Goal: Find specific page/section: Find specific page/section

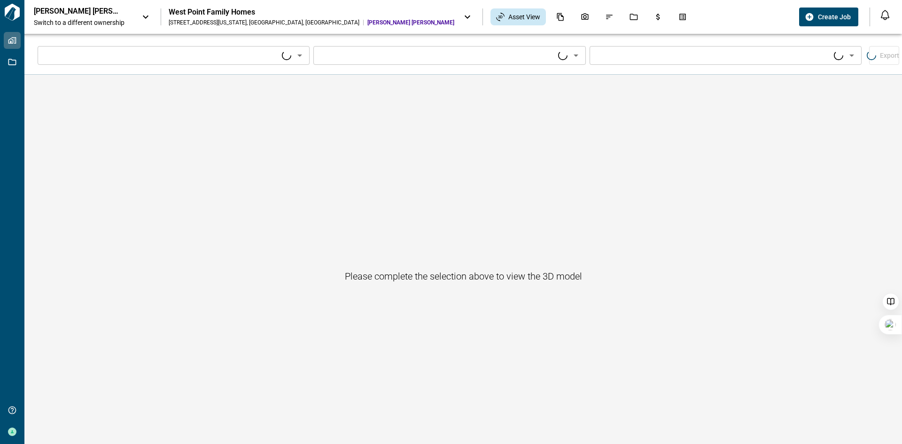
type input "****"
click at [237, 16] on div "West Point Family Homes" at bounding box center [312, 12] width 286 height 9
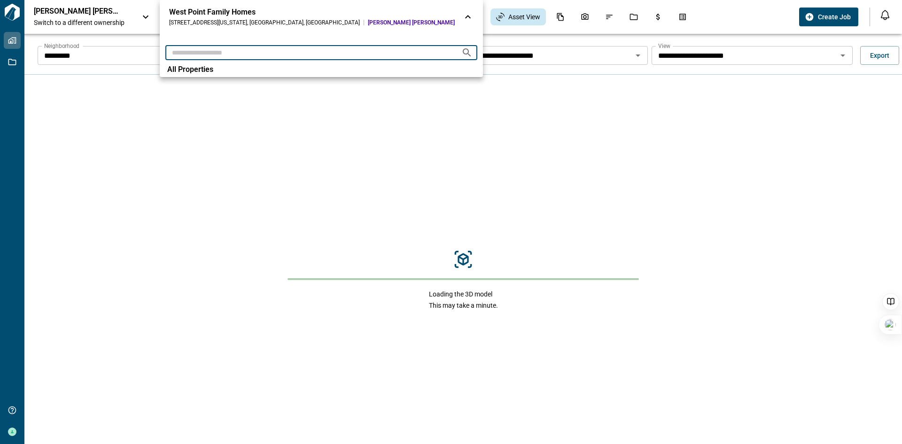
click at [221, 53] on input "text" at bounding box center [309, 52] width 289 height 17
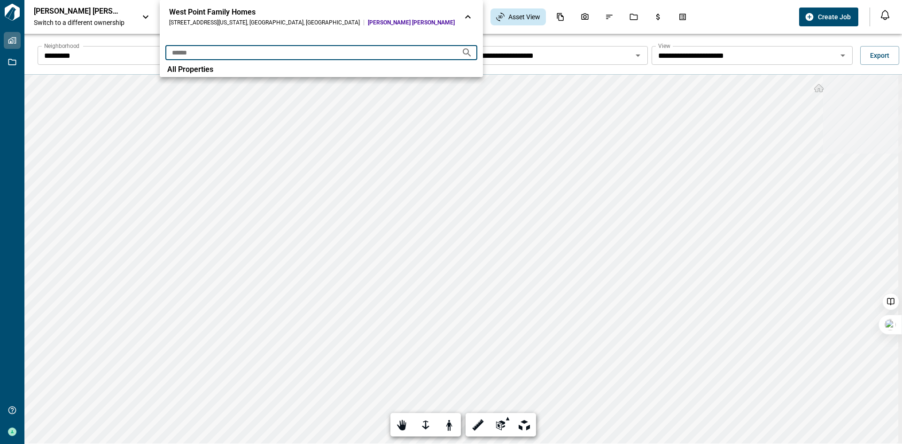
type input "******"
click at [202, 185] on div at bounding box center [451, 222] width 902 height 444
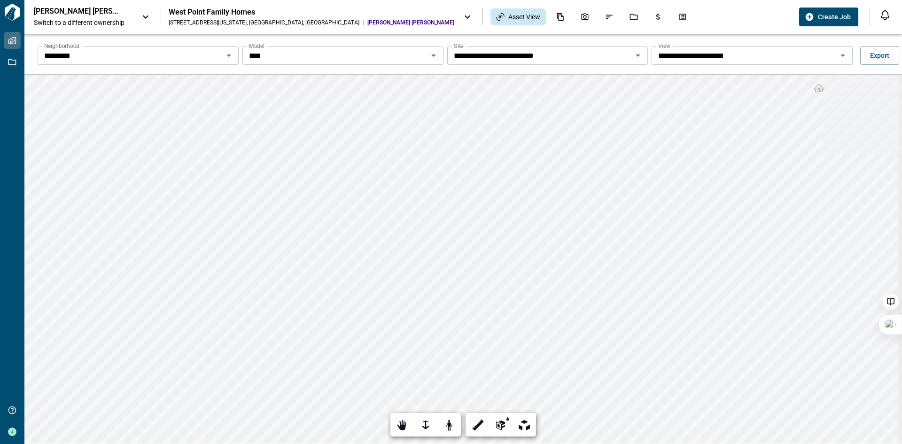
click at [462, 16] on icon at bounding box center [467, 16] width 11 height 11
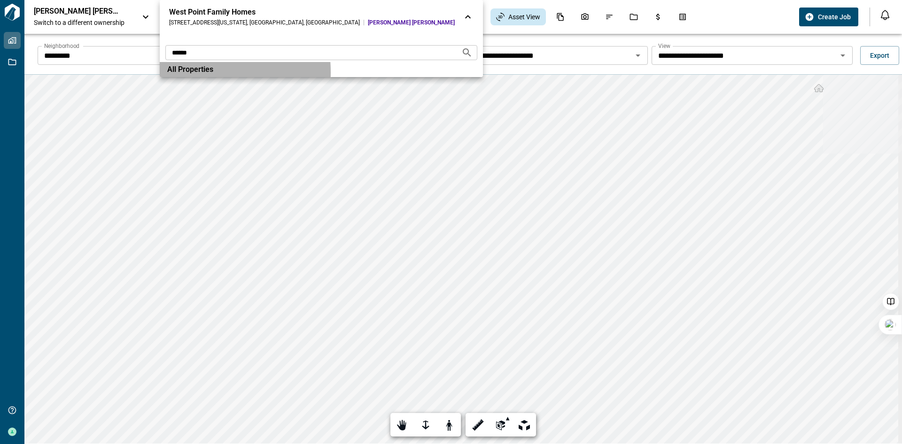
click at [178, 72] on span "All Properties" at bounding box center [190, 69] width 46 height 9
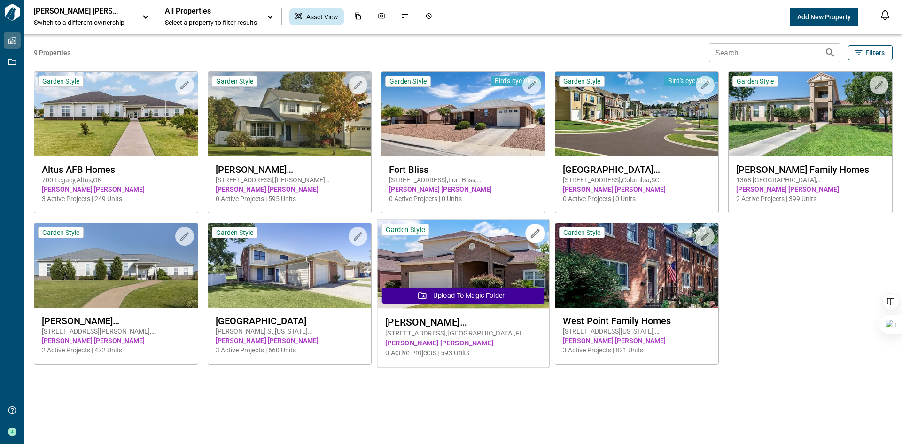
click at [471, 277] on img at bounding box center [463, 264] width 172 height 89
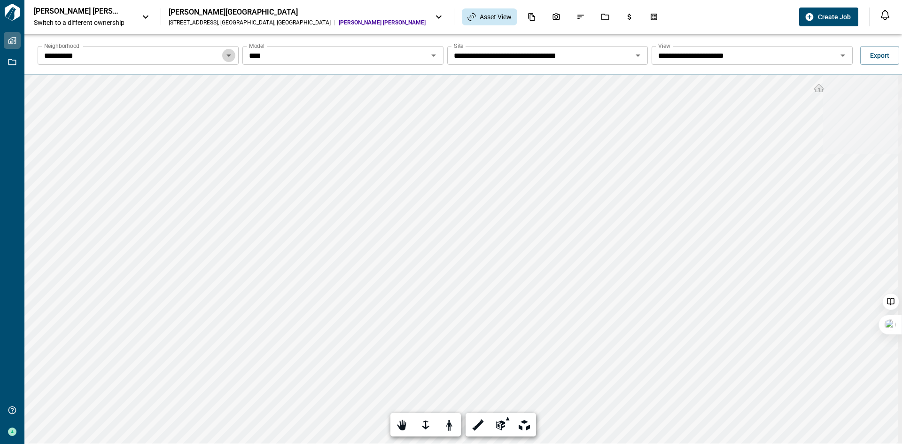
click at [227, 58] on icon "Open" at bounding box center [228, 55] width 11 height 11
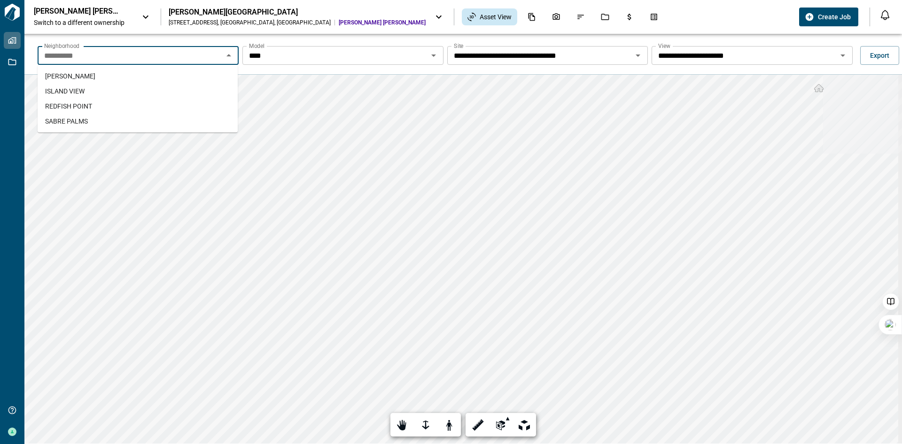
click at [151, 102] on li "REDFISH POINT" at bounding box center [138, 106] width 200 height 15
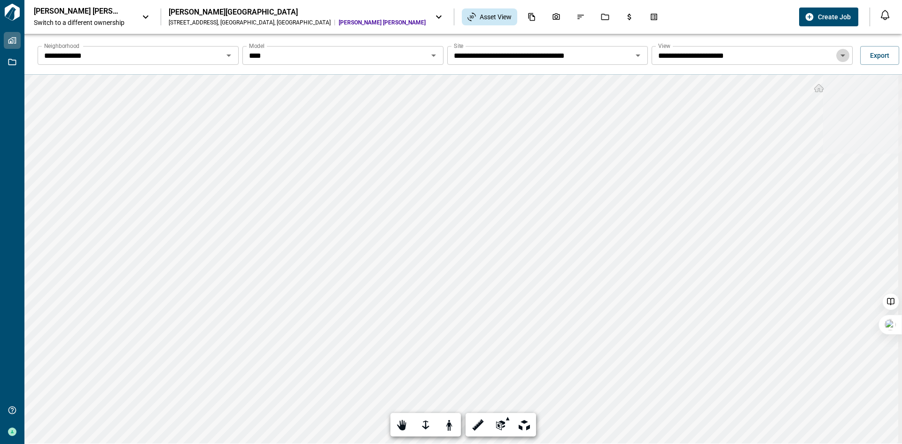
click at [839, 57] on icon "Open" at bounding box center [843, 55] width 11 height 11
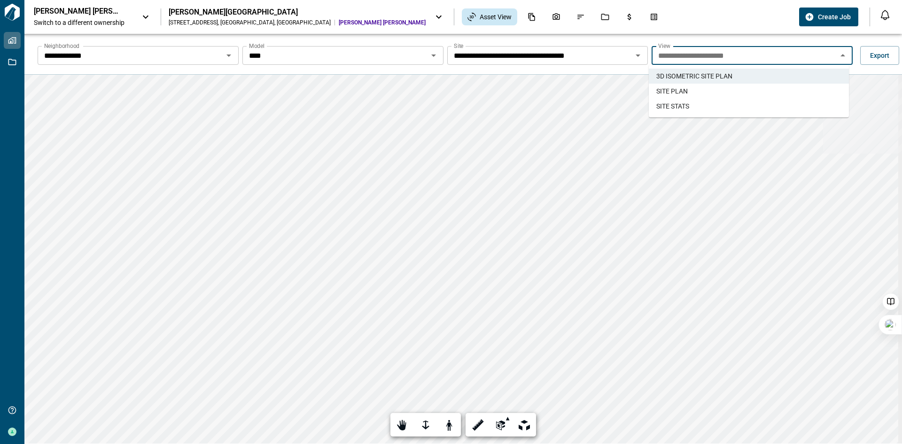
click at [683, 93] on span "SITE PLAN" at bounding box center [672, 90] width 31 height 9
